Goal: Check status: Check status

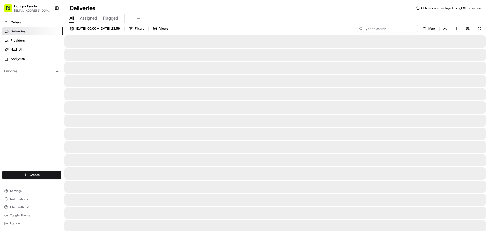
click at [383, 31] on input at bounding box center [387, 28] width 61 height 7
paste input "5245368605954746252183"
click at [478, 29] on button at bounding box center [479, 28] width 7 height 7
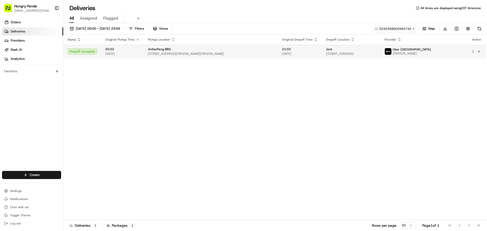
click at [191, 55] on span "557 Elizabeth St, Redfern NSW 2016, Australia" at bounding box center [211, 54] width 126 height 4
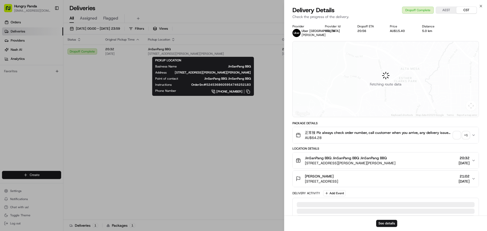
click at [457, 139] on span "button" at bounding box center [457, 135] width 7 height 7
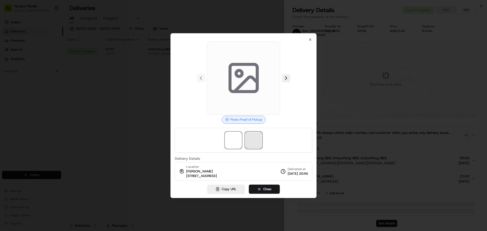
click at [258, 137] on span at bounding box center [254, 140] width 16 height 16
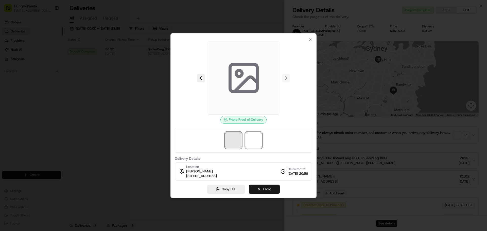
click at [232, 137] on span at bounding box center [233, 140] width 16 height 16
click at [249, 144] on span at bounding box center [254, 140] width 16 height 16
click at [227, 143] on span at bounding box center [233, 140] width 16 height 16
click at [247, 143] on span at bounding box center [254, 140] width 16 height 16
click at [274, 192] on button "Close" at bounding box center [264, 189] width 31 height 9
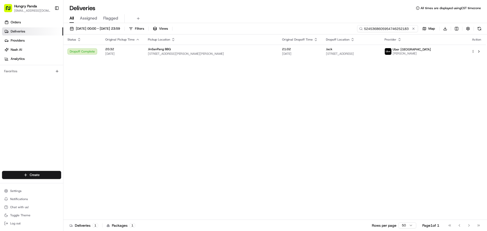
click at [400, 28] on input "5245368605954746252183" at bounding box center [387, 28] width 61 height 7
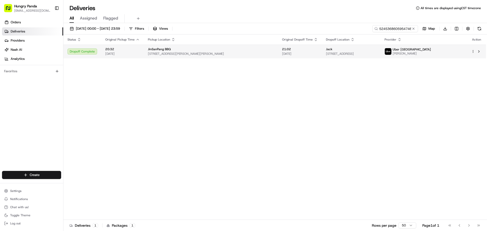
click at [377, 51] on div "Jack" at bounding box center [351, 49] width 51 height 4
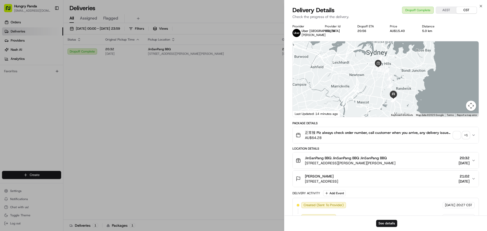
click at [455, 140] on div "正常辣 Plz always check order number, call customer when you arrive, any delivery …" at bounding box center [384, 135] width 176 height 10
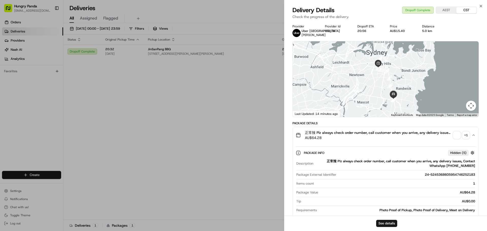
click at [466, 139] on div "+ 1" at bounding box center [466, 135] width 7 height 7
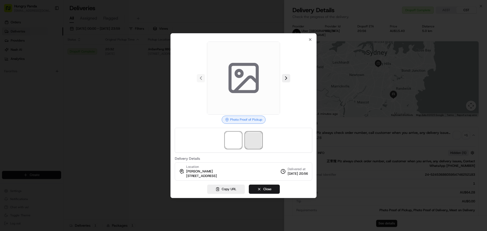
click at [258, 138] on span at bounding box center [254, 140] width 16 height 16
drag, startPoint x: 228, startPoint y: 141, endPoint x: 230, endPoint y: 142, distance: 2.7
click at [228, 141] on span at bounding box center [233, 140] width 16 height 16
click at [249, 143] on span at bounding box center [254, 140] width 16 height 16
click at [237, 142] on span at bounding box center [233, 140] width 16 height 16
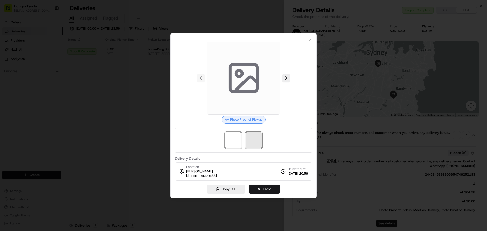
click at [259, 142] on span at bounding box center [254, 140] width 16 height 16
click at [116, 91] on div at bounding box center [243, 115] width 487 height 231
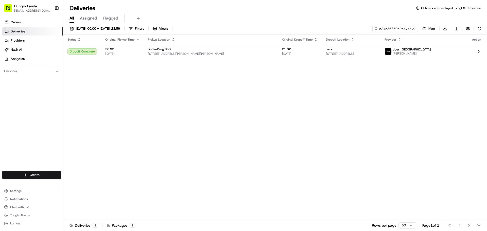
click at [389, 32] on div "16/08/2025 00:00 - 16/08/2025 23:59 Filters Views 5245368605954746252183 Map Do…" at bounding box center [275, 29] width 424 height 9
click at [392, 28] on input "5245368605954746252183" at bounding box center [387, 28] width 61 height 7
click at [481, 30] on button at bounding box center [479, 28] width 7 height 7
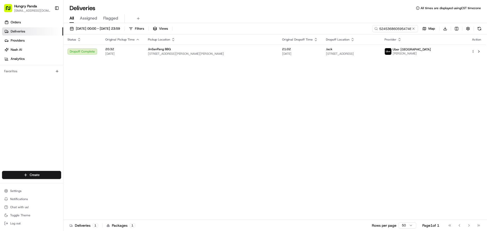
drag, startPoint x: 213, startPoint y: 98, endPoint x: 219, endPoint y: 90, distance: 10.0
click at [213, 96] on div "Status Original Pickup Time Pickup Location Original Dropoff Time Dropoff Locat…" at bounding box center [274, 128] width 423 height 186
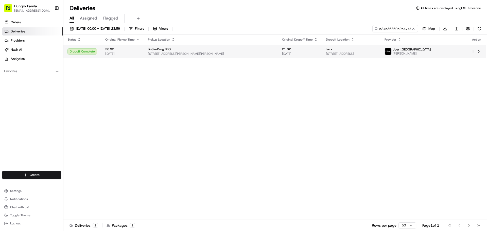
click at [326, 54] on span "1A Bunnerong Rd, Kingsford NSW 2032, Australia" at bounding box center [351, 54] width 51 height 4
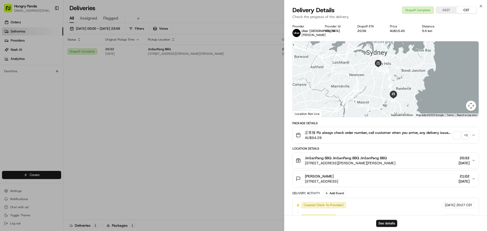
click at [455, 139] on span "button" at bounding box center [457, 135] width 7 height 7
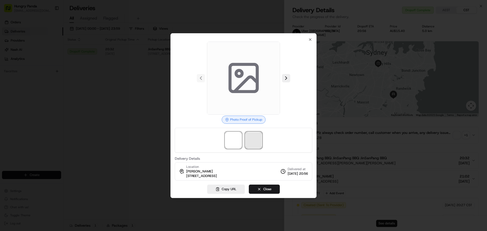
click at [255, 139] on span at bounding box center [254, 140] width 16 height 16
click at [311, 40] on icon "button" at bounding box center [310, 40] width 2 height 2
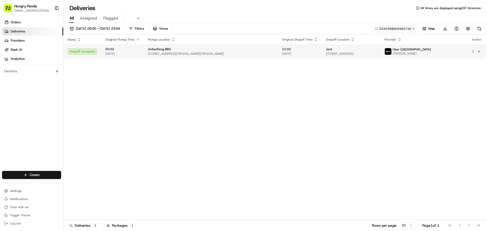
click at [377, 49] on div "Jack" at bounding box center [351, 49] width 51 height 4
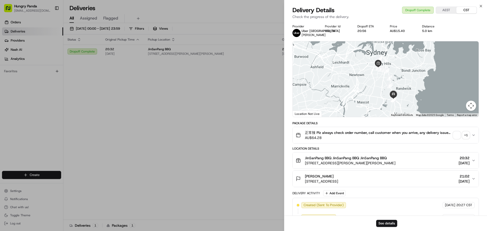
click at [459, 139] on span "button" at bounding box center [457, 135] width 7 height 7
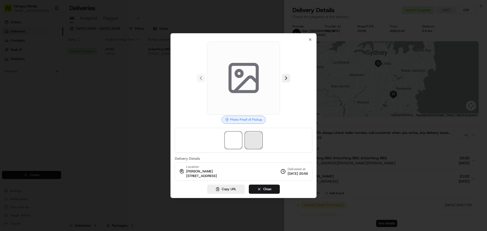
click at [254, 142] on span at bounding box center [254, 140] width 16 height 16
click at [310, 41] on icon "button" at bounding box center [310, 40] width 4 height 4
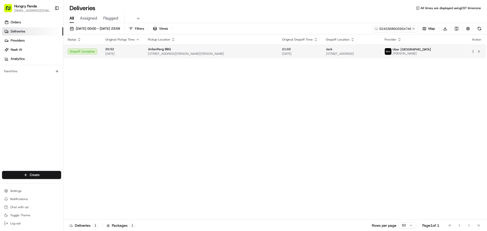
click at [231, 51] on div "JinSanPang BBQ" at bounding box center [211, 49] width 126 height 4
click at [282, 53] on span "16/08/2025" at bounding box center [300, 54] width 36 height 4
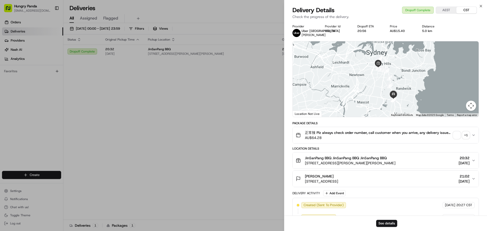
click at [458, 139] on span "button" at bounding box center [457, 135] width 7 height 7
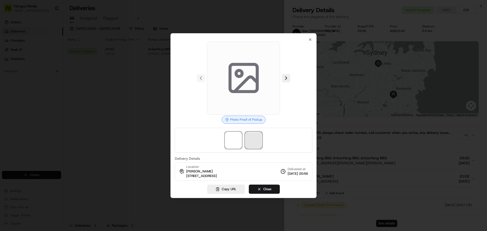
click at [253, 142] on span at bounding box center [254, 140] width 16 height 16
click at [310, 39] on icon "button" at bounding box center [310, 40] width 4 height 4
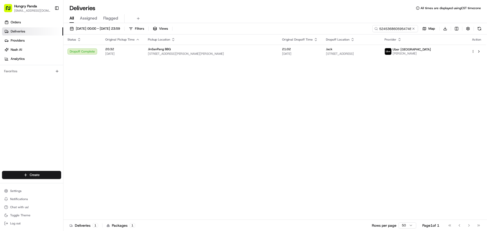
click at [183, 82] on div "Status Original Pickup Time Pickup Location Original Dropoff Time Dropoff Locat…" at bounding box center [274, 128] width 423 height 186
click at [392, 25] on input "5245368605954746252183" at bounding box center [387, 28] width 61 height 7
paste input "42483440756537061864"
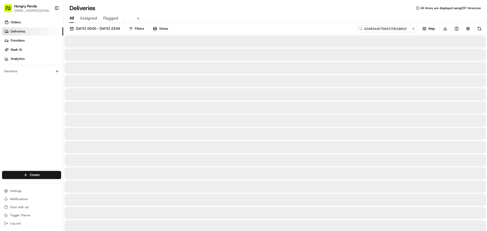
type input "424834407565370618643"
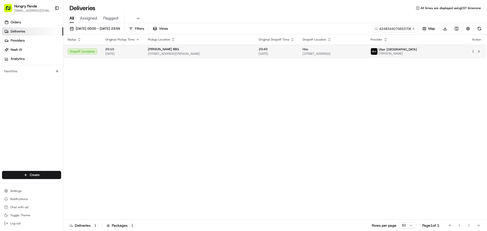
click at [148, 49] on span "Lao Jie BBQ" at bounding box center [163, 49] width 31 height 4
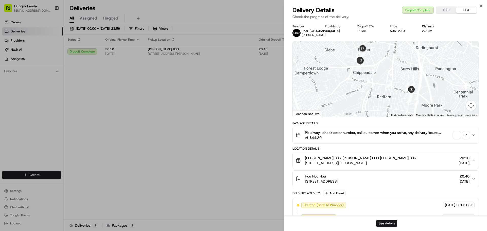
click at [456, 135] on span "button" at bounding box center [457, 135] width 7 height 7
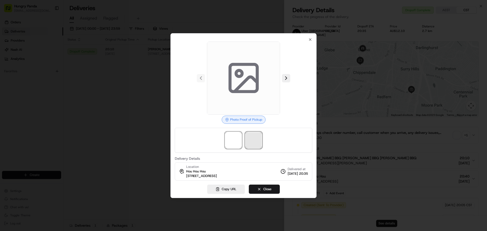
click at [256, 139] on span at bounding box center [254, 140] width 16 height 16
click at [309, 40] on icon "button" at bounding box center [310, 40] width 4 height 4
drag, startPoint x: 197, startPoint y: 103, endPoint x: 198, endPoint y: 99, distance: 3.7
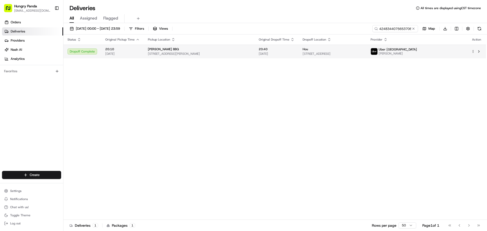
drag, startPoint x: 215, startPoint y: 61, endPoint x: 218, endPoint y: 55, distance: 6.4
click at [216, 60] on div "Status Original Pickup Time Pickup Location Original Dropoff Time Dropoff Locat…" at bounding box center [274, 128] width 423 height 186
click at [219, 54] on span "654 Bourke St, Redfern NSW 2016, Australia" at bounding box center [199, 54] width 103 height 4
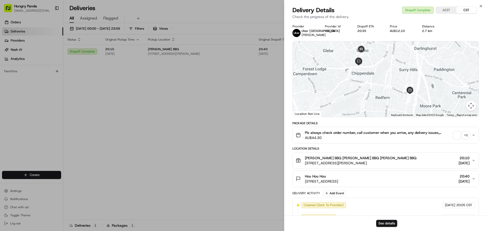
click at [458, 136] on span "button" at bounding box center [457, 135] width 7 height 7
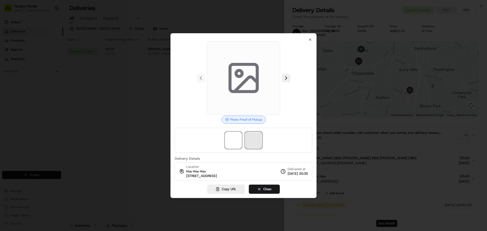
click at [255, 142] on span at bounding box center [254, 140] width 16 height 16
click at [308, 40] on icon "button" at bounding box center [310, 40] width 4 height 4
